Goal: Task Accomplishment & Management: Complete application form

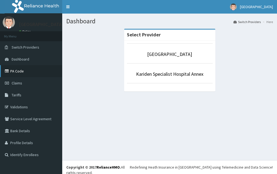
click at [24, 72] on link "PA Code" at bounding box center [31, 71] width 62 height 12
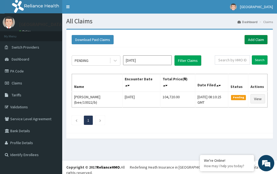
click at [251, 42] on link "Add Claim" at bounding box center [256, 39] width 23 height 9
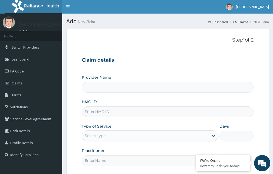
click at [93, 109] on input "HMO ID" at bounding box center [168, 111] width 172 height 11
paste input "AOM/10168/A"
type input "AOM/10168/A"
type input "[GEOGRAPHIC_DATA]"
type input "AOM/10168/A"
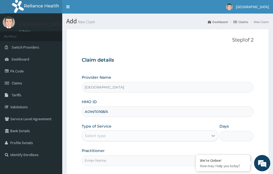
click at [209, 134] on div at bounding box center [214, 136] width 10 height 10
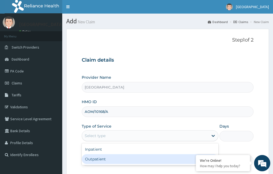
click at [168, 154] on div "Outpatient" at bounding box center [150, 159] width 137 height 10
type input "1"
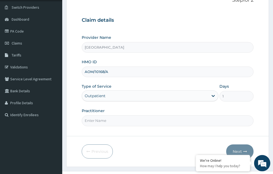
scroll to position [45, 0]
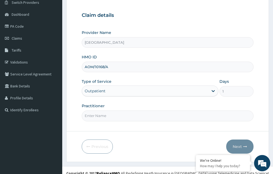
click at [173, 112] on input "Practitioner" at bounding box center [168, 115] width 172 height 11
type input "DR. [GEOGRAPHIC_DATA]"
click at [234, 141] on button "Next" at bounding box center [239, 146] width 27 height 14
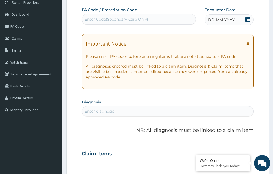
click at [103, 19] on div "Enter Code(Secondary Care Only)" at bounding box center [117, 19] width 64 height 5
drag, startPoint x: 103, startPoint y: 19, endPoint x: 88, endPoint y: 18, distance: 15.4
click at [91, 21] on div "Enter Code(Secondary Care Only)" at bounding box center [117, 19] width 64 height 5
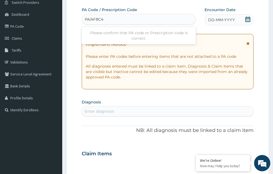
type input "PA/4F8C44"
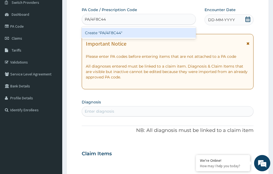
click at [121, 33] on div "Create "PA/4F8C44"" at bounding box center [139, 33] width 114 height 10
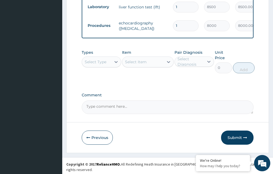
scroll to position [357, 0]
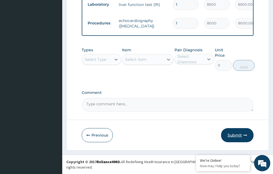
click at [240, 138] on button "Submit" at bounding box center [237, 135] width 33 height 14
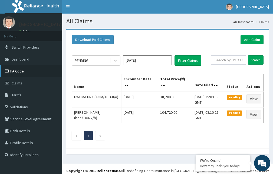
click at [20, 70] on link "PA Code" at bounding box center [31, 71] width 62 height 12
